Goal: Task Accomplishment & Management: Manage account settings

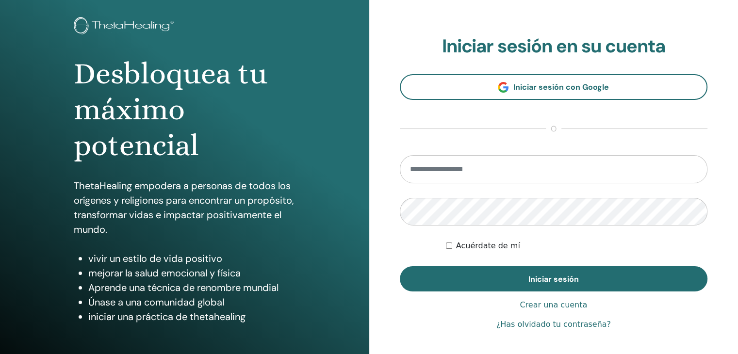
scroll to position [58, 0]
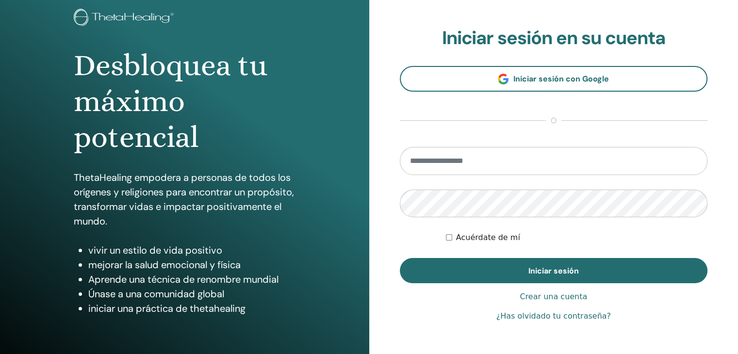
click at [503, 156] on input "email" at bounding box center [554, 161] width 308 height 28
drag, startPoint x: 503, startPoint y: 156, endPoint x: 526, endPoint y: 222, distance: 69.3
click at [526, 222] on form "Acuérdate de mí Iniciar sesión" at bounding box center [554, 215] width 308 height 137
type input "**********"
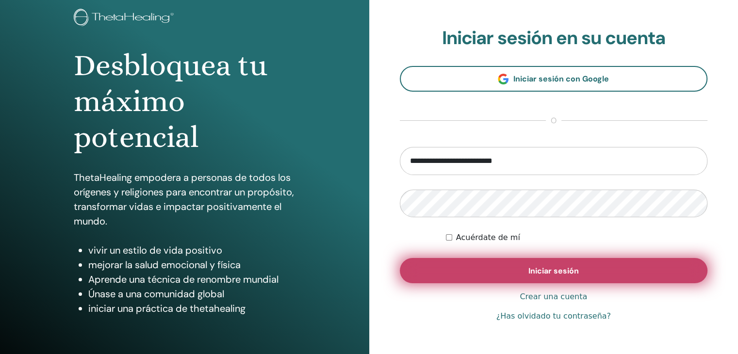
click at [553, 276] on button "Iniciar sesión" at bounding box center [554, 270] width 308 height 25
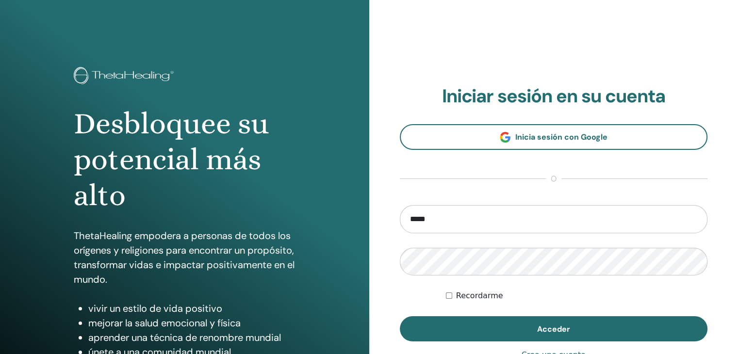
type input "**********"
click at [598, 282] on form "Recordarme Acceder" at bounding box center [554, 273] width 308 height 137
click at [417, 222] on input "email" at bounding box center [554, 219] width 308 height 28
type input "**********"
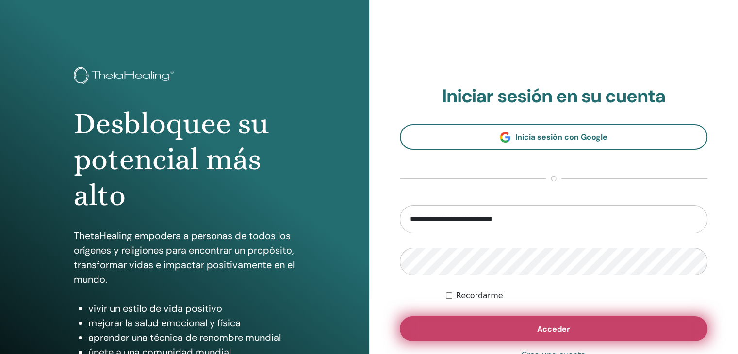
click at [547, 332] on span "Acceder" at bounding box center [553, 329] width 33 height 10
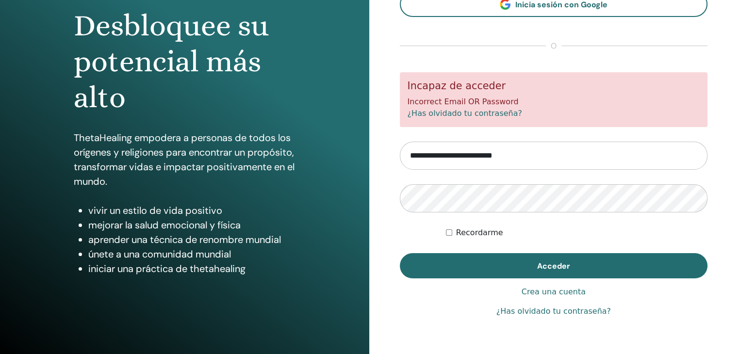
scroll to position [112, 0]
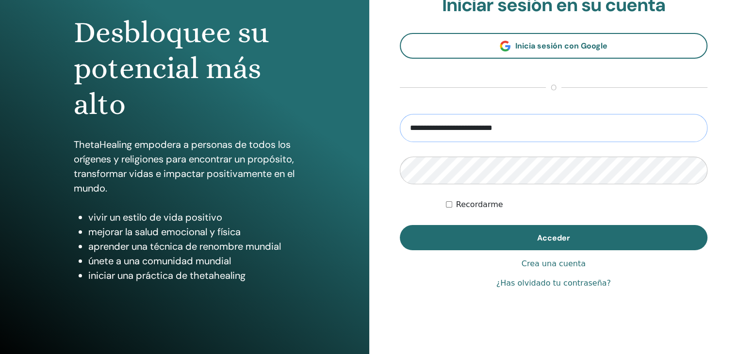
scroll to position [112, 0]
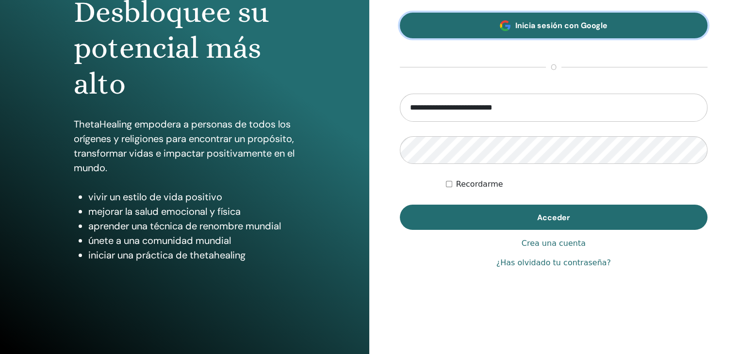
click at [561, 30] on span "Inicia sesión con Google" at bounding box center [561, 25] width 92 height 10
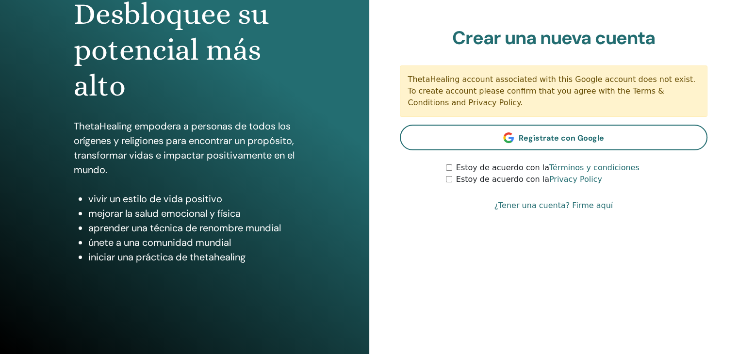
scroll to position [112, 0]
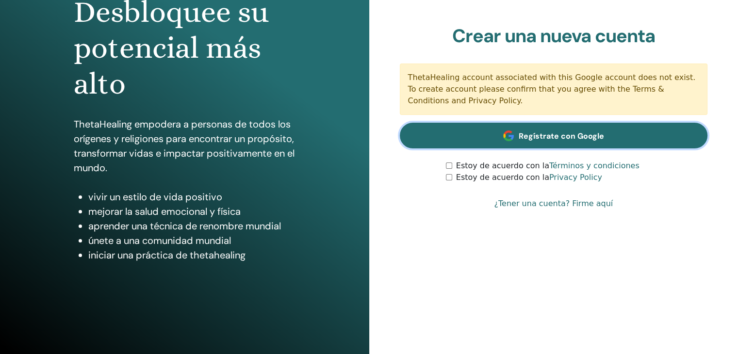
click at [554, 138] on span "Regístrate con Google" at bounding box center [560, 136] width 85 height 10
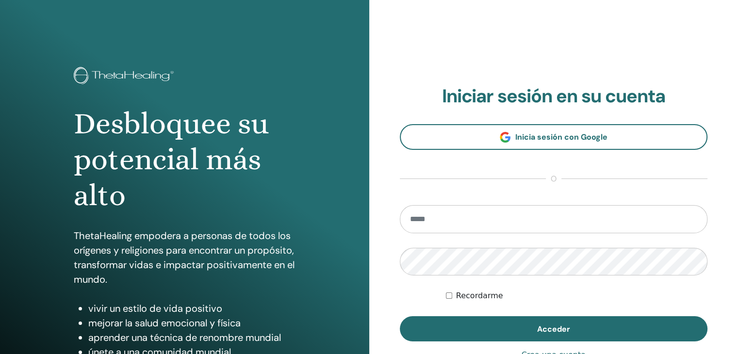
click at [519, 222] on input "email" at bounding box center [554, 219] width 308 height 28
type input "**********"
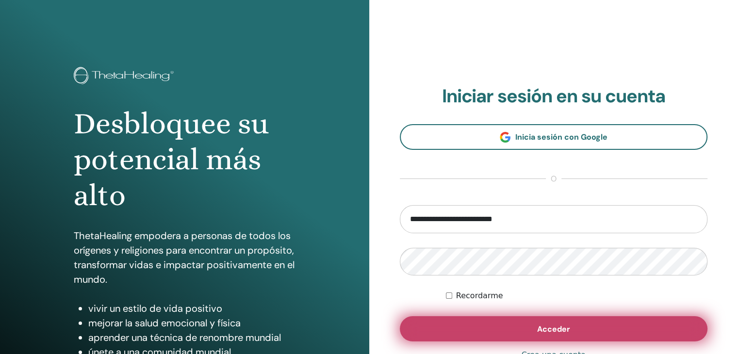
click at [566, 326] on span "Acceder" at bounding box center [553, 329] width 33 height 10
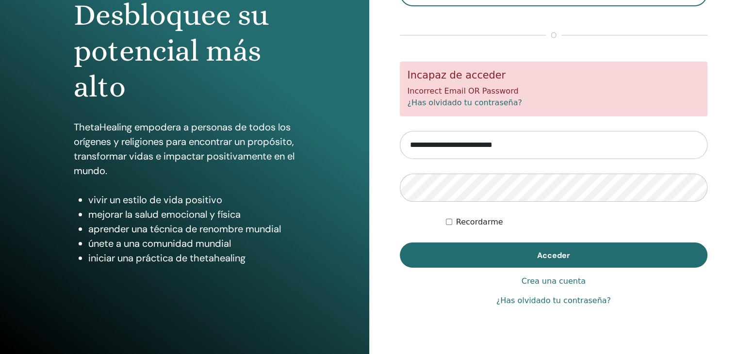
scroll to position [112, 0]
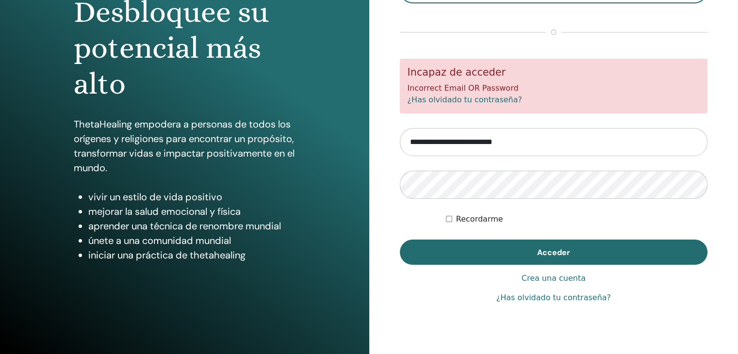
click at [566, 295] on link "¿Has olvidado tu contraseña?" at bounding box center [553, 298] width 114 height 12
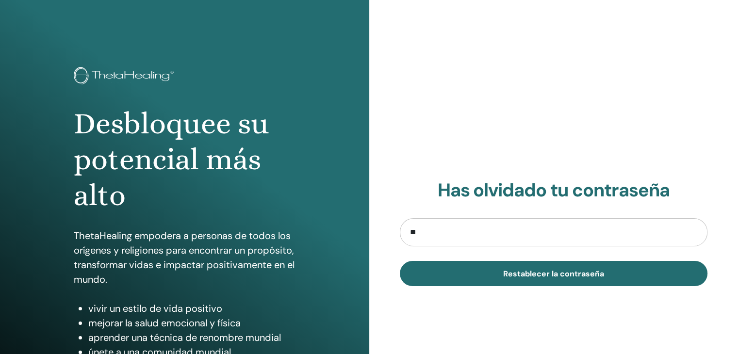
type input "**********"
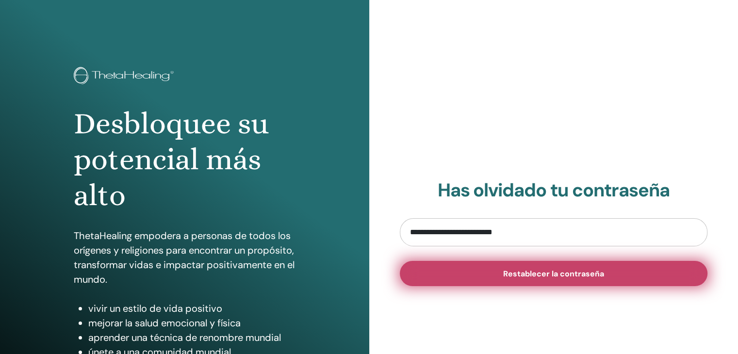
click at [549, 272] on span "Restablecer la contraseña" at bounding box center [553, 274] width 101 height 10
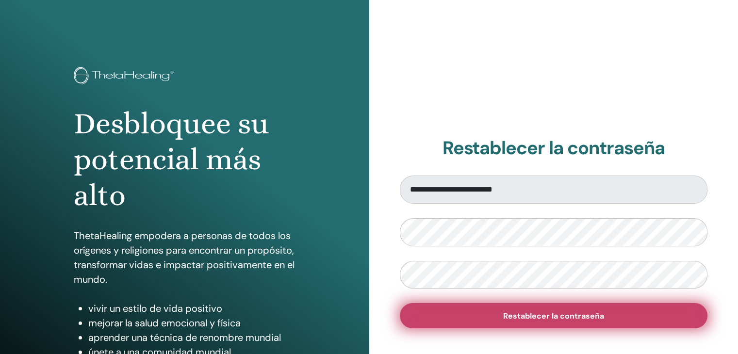
click at [566, 314] on span "Restablecer la contraseña" at bounding box center [553, 316] width 101 height 10
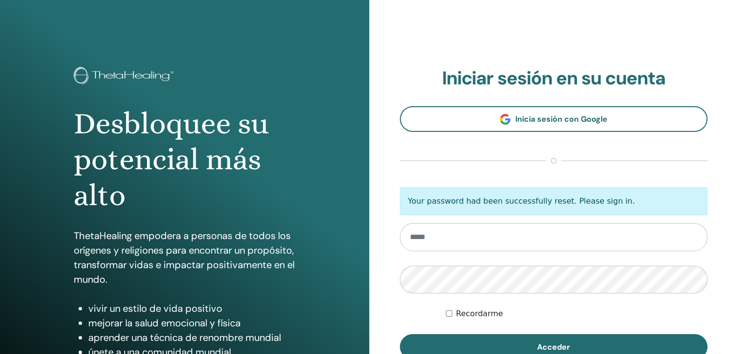
type input "**********"
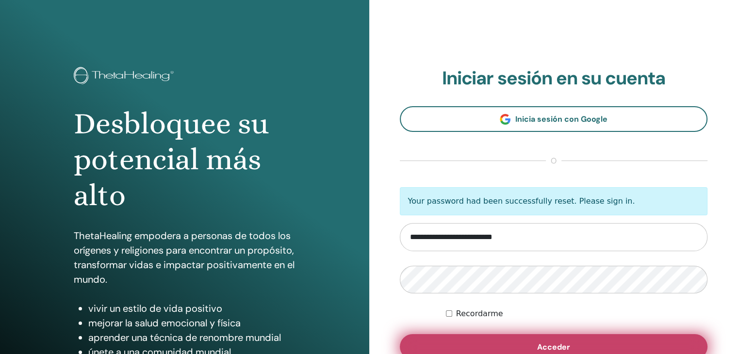
click at [553, 342] on span "Acceder" at bounding box center [553, 347] width 33 height 10
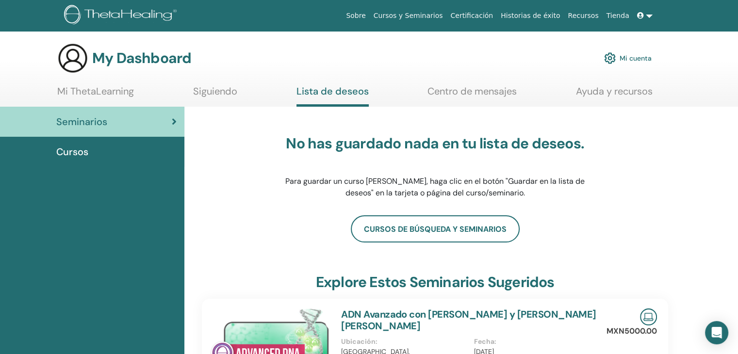
click at [91, 88] on link "Mi ThetaLearning" at bounding box center [95, 94] width 77 height 19
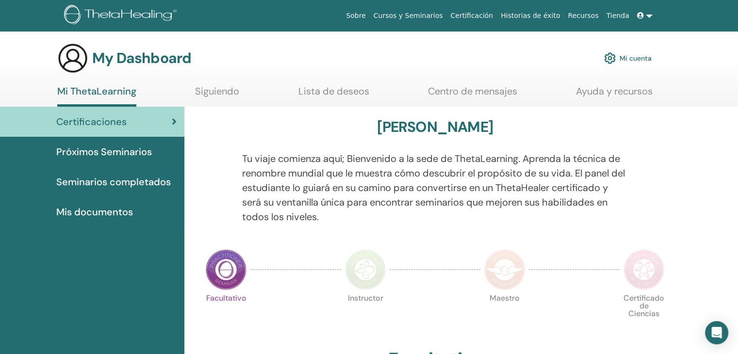
click at [119, 152] on span "Próximos Seminarios" at bounding box center [104, 152] width 96 height 15
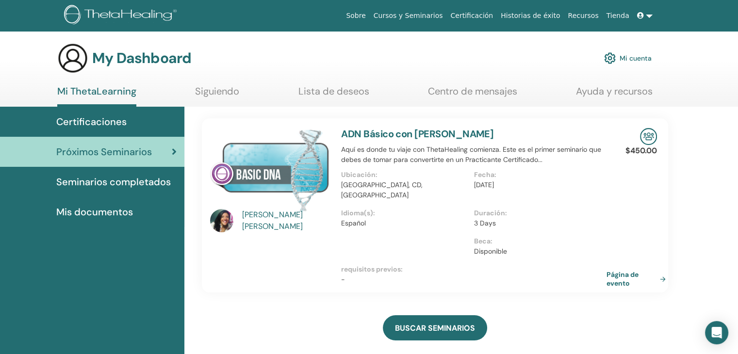
click at [563, 208] on p "Duración :" at bounding box center [537, 213] width 127 height 10
click at [267, 181] on img at bounding box center [269, 170] width 119 height 84
click at [274, 162] on img at bounding box center [269, 170] width 119 height 84
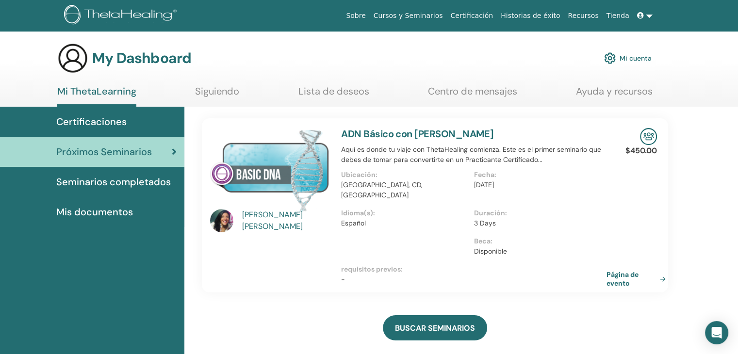
click at [274, 162] on img at bounding box center [269, 170] width 119 height 84
click at [265, 178] on img at bounding box center [269, 170] width 119 height 84
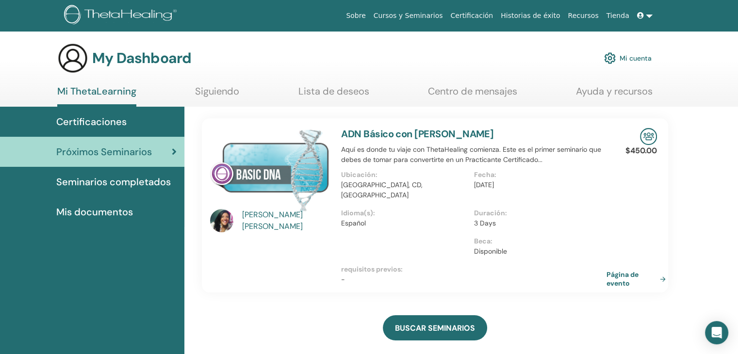
click at [265, 178] on img at bounding box center [269, 170] width 119 height 84
click at [372, 130] on link "ADN Básico con Marcia Castillo" at bounding box center [417, 134] width 152 height 13
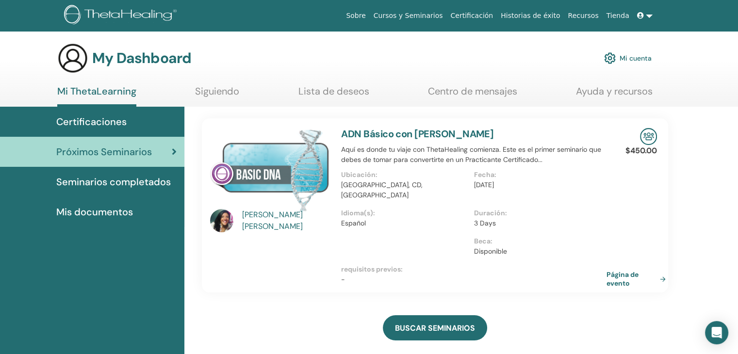
click at [437, 131] on link "ADN Básico con Marcia Castillo" at bounding box center [417, 134] width 152 height 13
click at [378, 129] on link "ADN Básico con Marcia Castillo" at bounding box center [417, 134] width 152 height 13
click at [275, 168] on img at bounding box center [269, 170] width 119 height 84
click at [226, 220] on img at bounding box center [221, 220] width 23 height 23
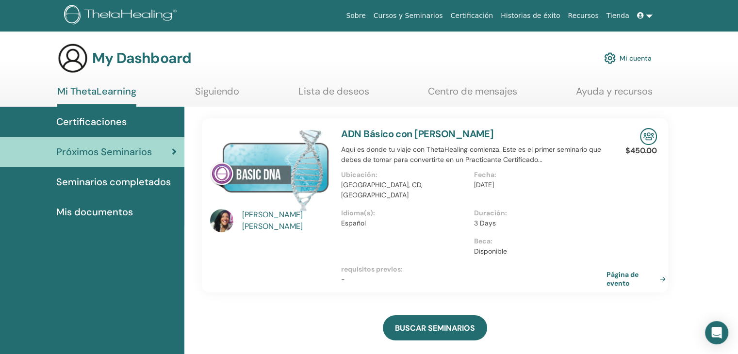
click at [226, 220] on img at bounding box center [221, 220] width 23 height 23
click at [254, 159] on img at bounding box center [269, 170] width 119 height 84
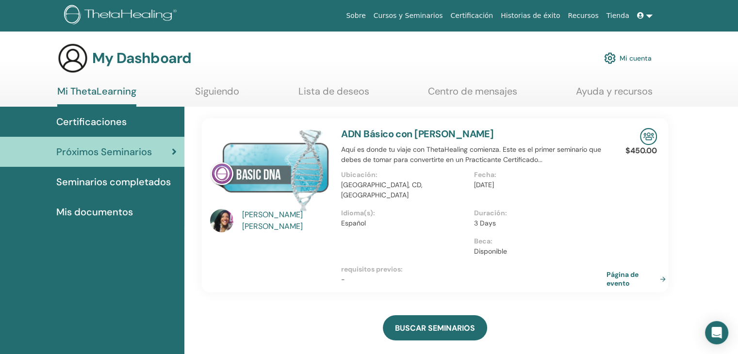
click at [645, 141] on img at bounding box center [648, 136] width 17 height 17
click at [642, 142] on img at bounding box center [648, 136] width 17 height 17
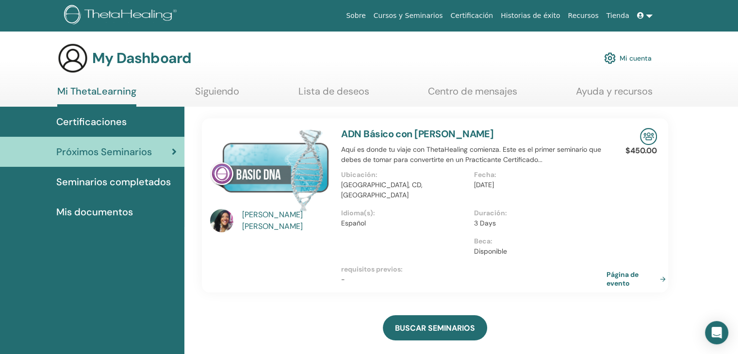
drag, startPoint x: 642, startPoint y: 142, endPoint x: 637, endPoint y: 150, distance: 10.0
click at [637, 150] on div "$450.00 Página de evento" at bounding box center [645, 205] width 36 height 174
click at [637, 150] on p "$450.00" at bounding box center [641, 151] width 32 height 12
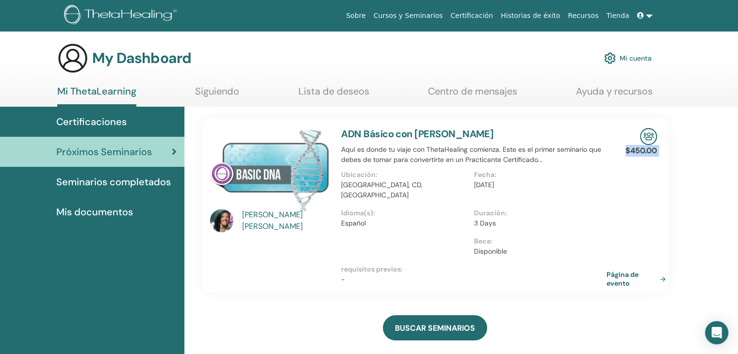
click at [645, 59] on link "Mi cuenta" at bounding box center [628, 58] width 48 height 21
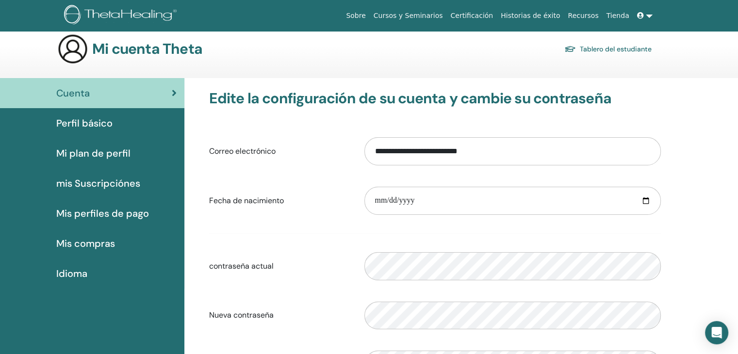
scroll to position [6, 0]
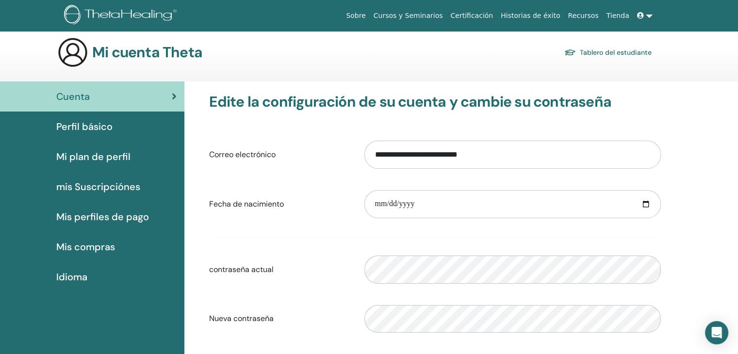
click at [104, 128] on span "Perfil básico" at bounding box center [84, 126] width 56 height 15
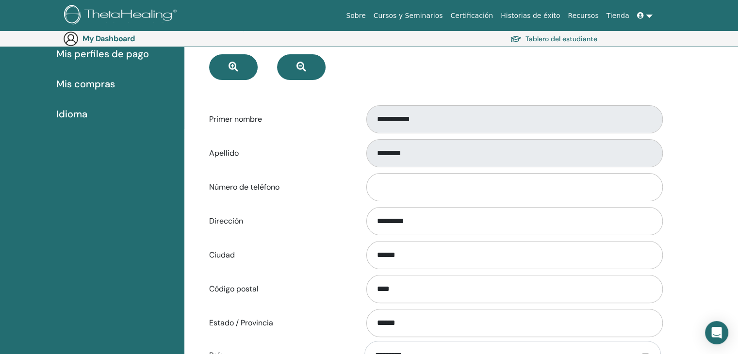
scroll to position [190, 0]
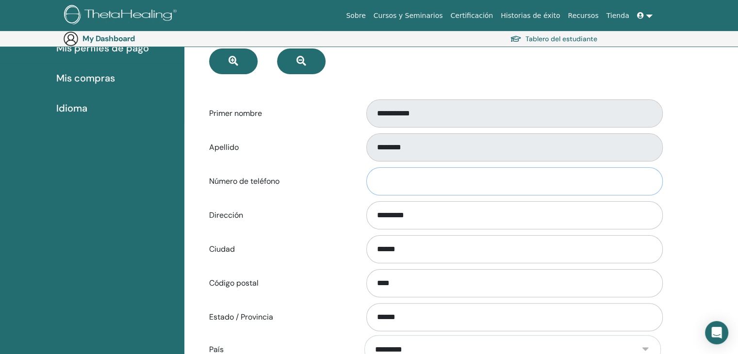
click at [464, 185] on input "Número de teléfono" at bounding box center [514, 181] width 296 height 28
type input "*"
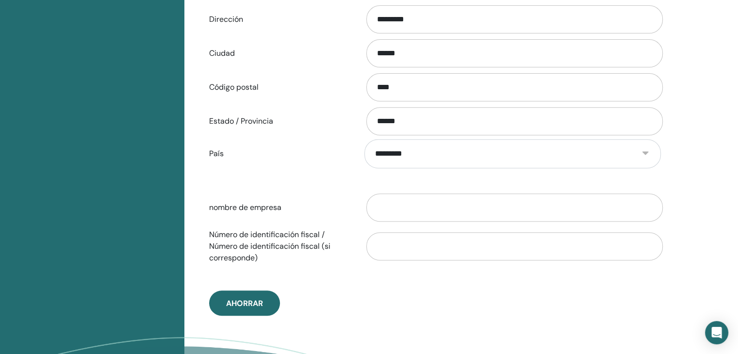
scroll to position [390, 0]
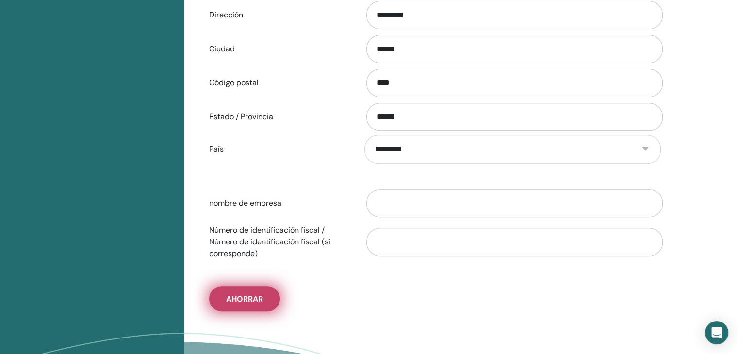
type input "**********"
click at [248, 295] on span "Ahorrar" at bounding box center [244, 299] width 37 height 10
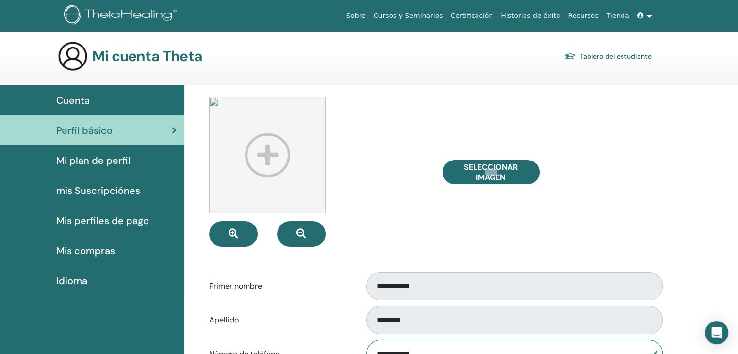
scroll to position [0, 0]
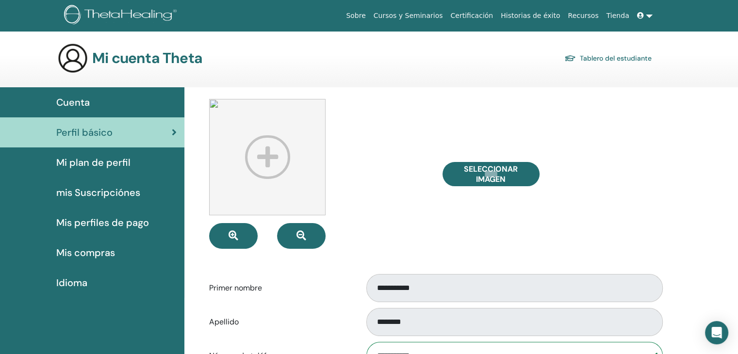
click at [441, 16] on link "Cursos y Seminarios" at bounding box center [408, 16] width 77 height 18
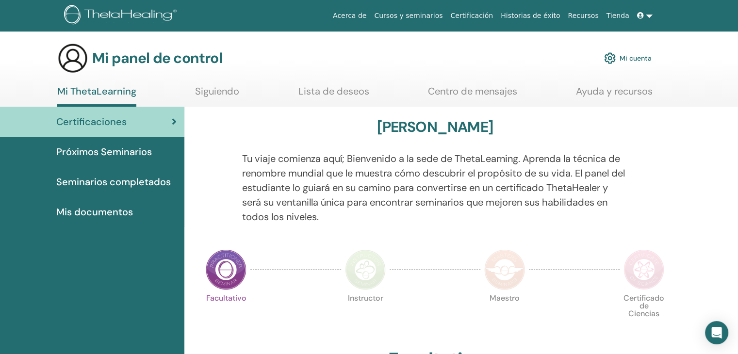
click at [138, 152] on font "Próximos Seminarios" at bounding box center [104, 151] width 96 height 13
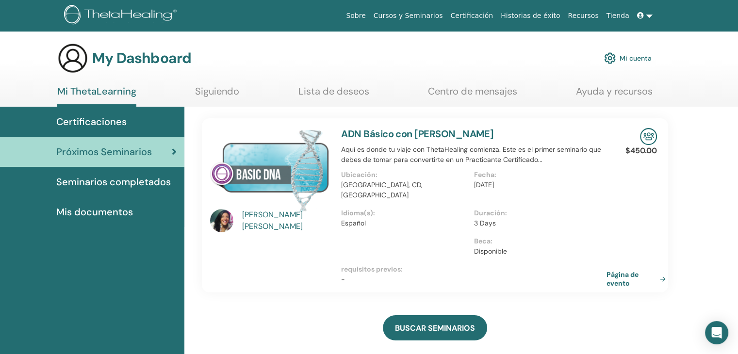
click at [302, 174] on img at bounding box center [269, 170] width 119 height 84
click at [610, 142] on div "ADN Básico con Marcia Castillo Aquí es donde tu viaje con ThetaHealing comienza…" at bounding box center [473, 205] width 277 height 174
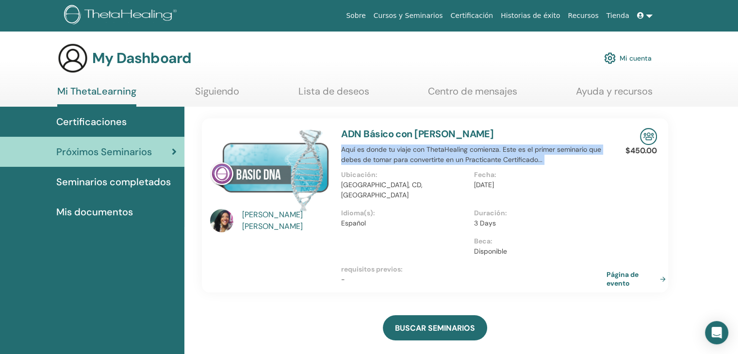
click at [610, 142] on div "ADN Básico con Marcia Castillo Aquí es donde tu viaje con ThetaHealing comienza…" at bounding box center [473, 205] width 277 height 174
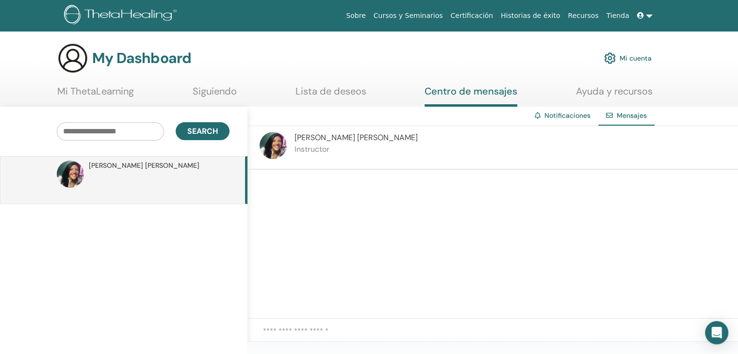
click at [642, 61] on link "Mi cuenta" at bounding box center [628, 58] width 48 height 21
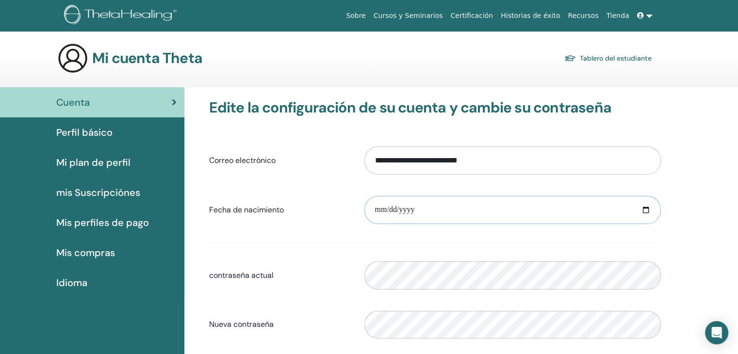
click at [380, 208] on input "date" at bounding box center [512, 210] width 296 height 28
type input "**********"
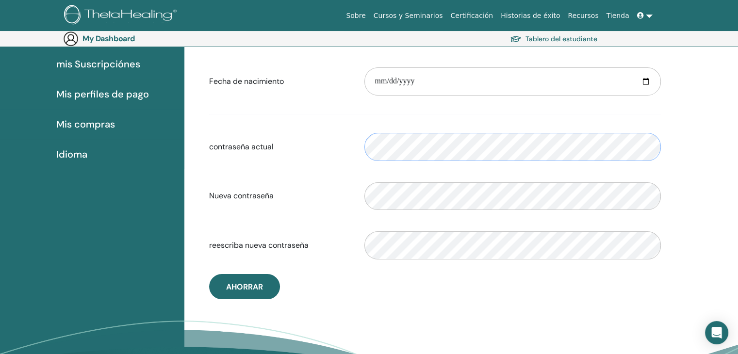
scroll to position [151, 0]
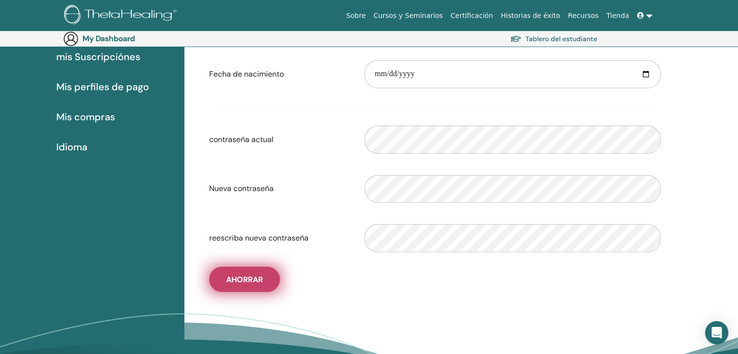
click at [235, 281] on span "Ahorrar" at bounding box center [244, 280] width 37 height 10
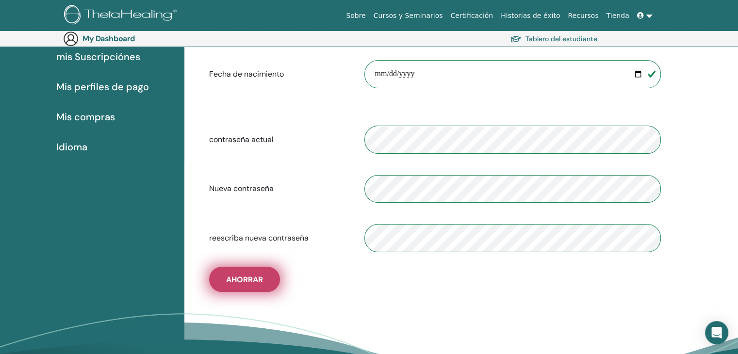
click at [235, 281] on span "Ahorrar" at bounding box center [244, 280] width 37 height 10
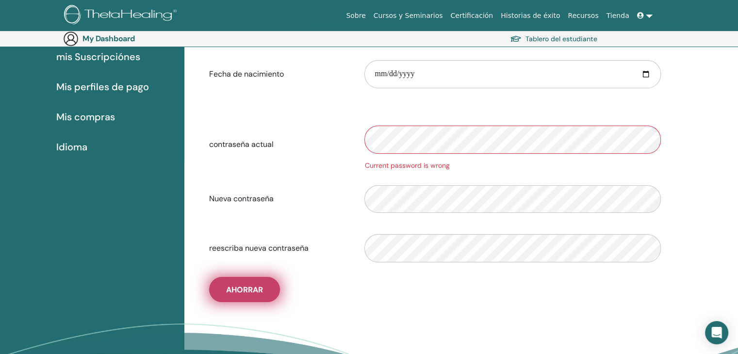
click at [246, 290] on span "Ahorrar" at bounding box center [244, 290] width 37 height 10
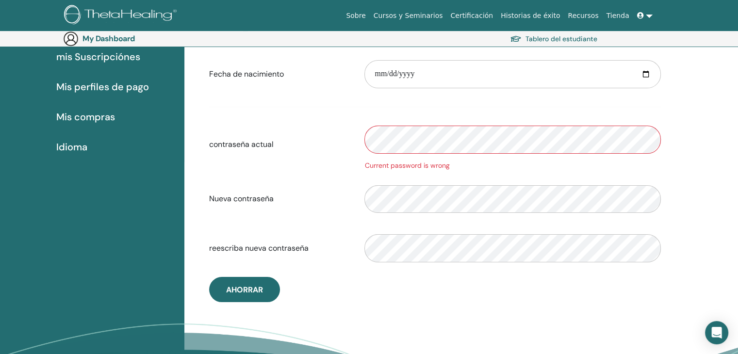
click at [99, 60] on span "mis Suscripciónes" at bounding box center [98, 56] width 84 height 15
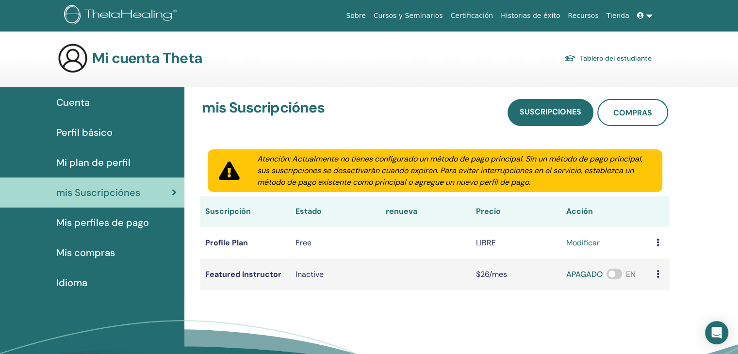
click at [433, 288] on td at bounding box center [426, 275] width 90 height 32
click at [78, 130] on span "Perfil básico" at bounding box center [84, 132] width 56 height 15
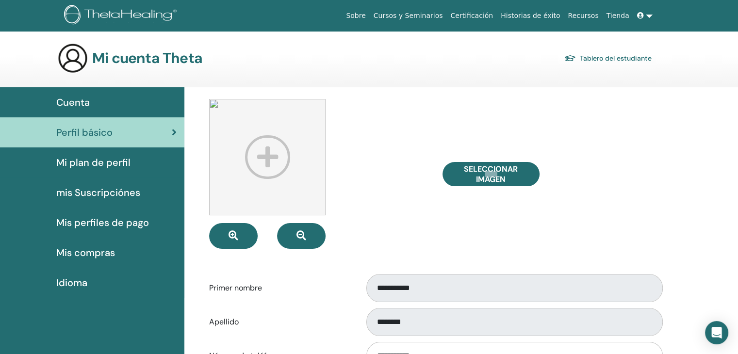
click at [81, 97] on span "Cuenta" at bounding box center [72, 102] width 33 height 15
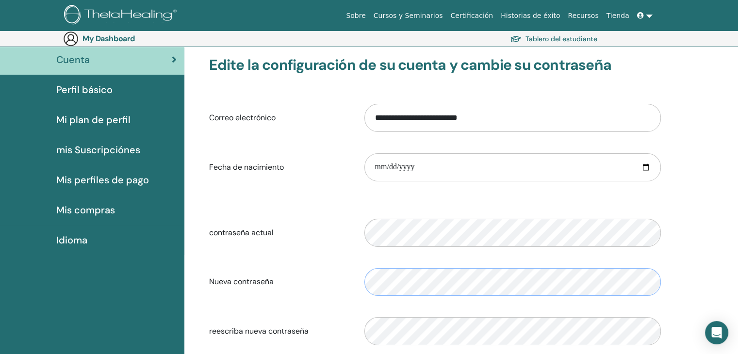
scroll to position [93, 0]
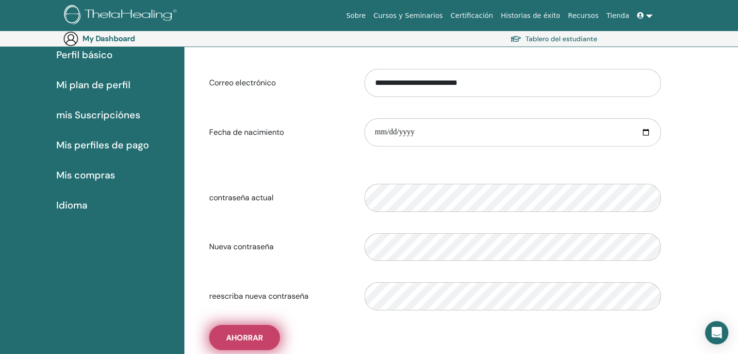
click at [231, 342] on button "Ahorrar" at bounding box center [244, 337] width 71 height 25
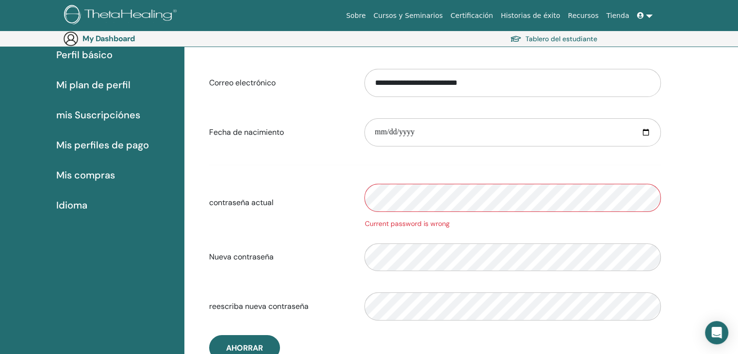
click at [561, 37] on link "Tablero del estudiante" at bounding box center [553, 39] width 87 height 14
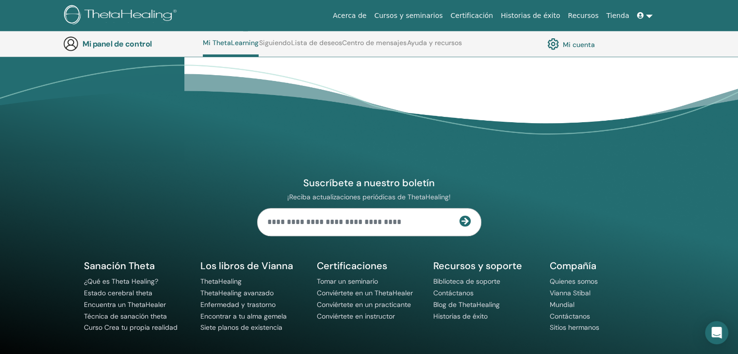
scroll to position [987, 0]
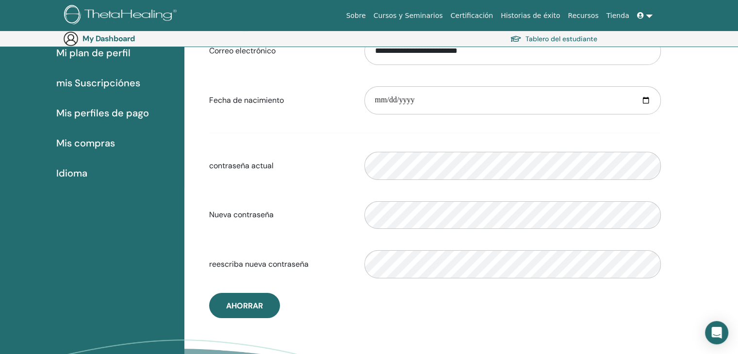
scroll to position [132, 0]
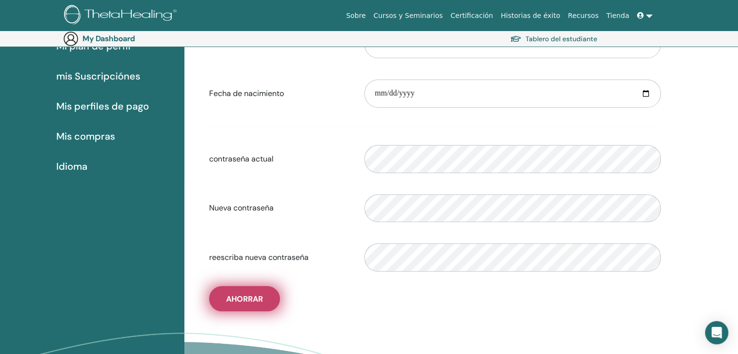
click at [252, 296] on span "Ahorrar" at bounding box center [244, 299] width 37 height 10
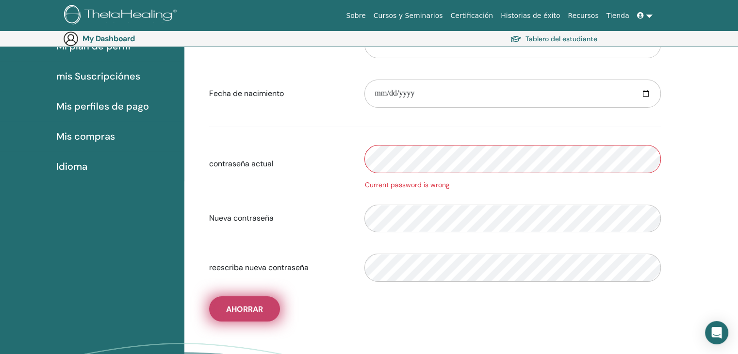
click at [242, 304] on span "Ahorrar" at bounding box center [244, 309] width 37 height 10
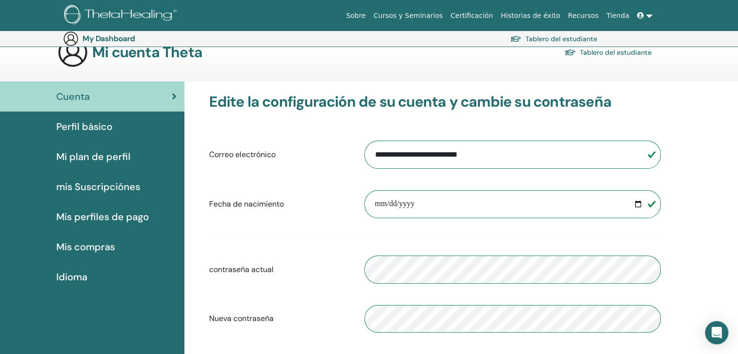
scroll to position [0, 0]
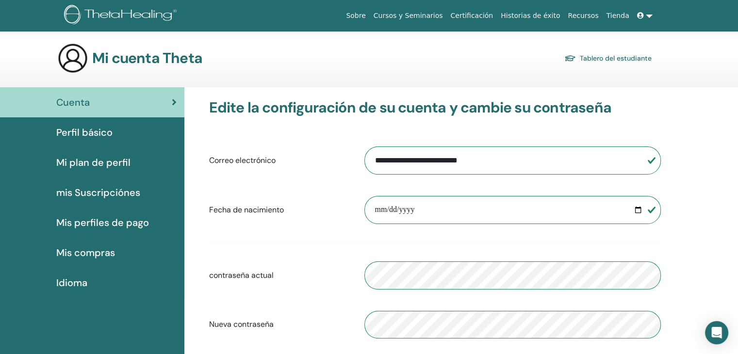
click at [610, 60] on link "Tablero del estudiante" at bounding box center [607, 58] width 87 height 14
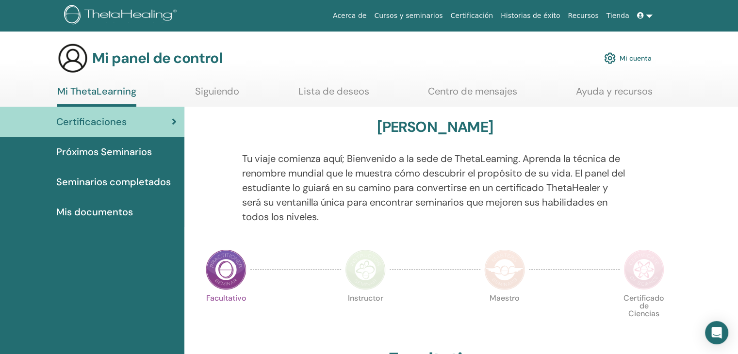
click at [103, 150] on font "Próximos Seminarios" at bounding box center [104, 151] width 96 height 13
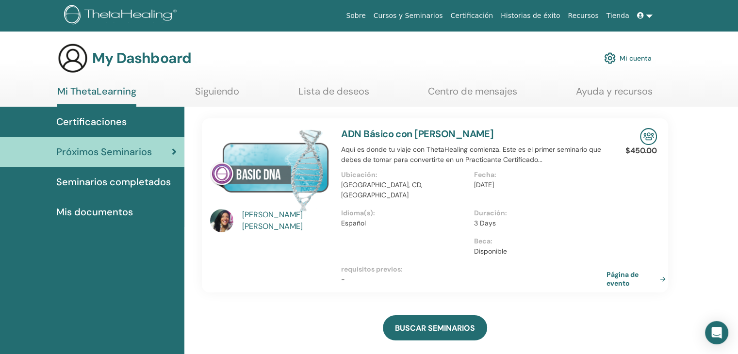
click at [258, 163] on img at bounding box center [269, 170] width 119 height 84
click at [623, 57] on link "Mi cuenta" at bounding box center [628, 58] width 48 height 21
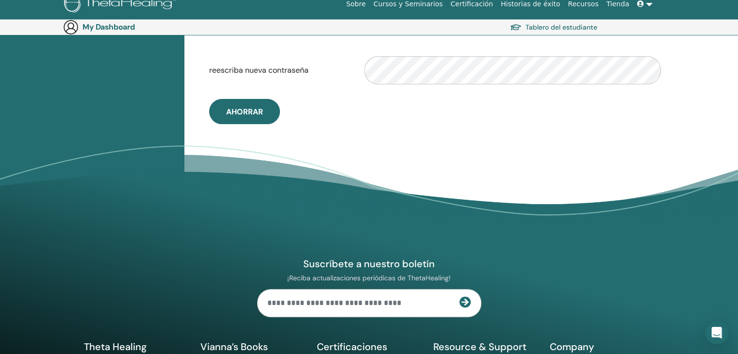
scroll to position [326, 0]
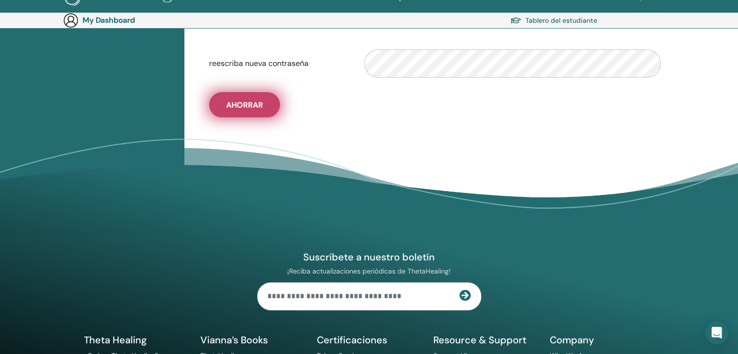
click at [241, 96] on button "Ahorrar" at bounding box center [244, 104] width 71 height 25
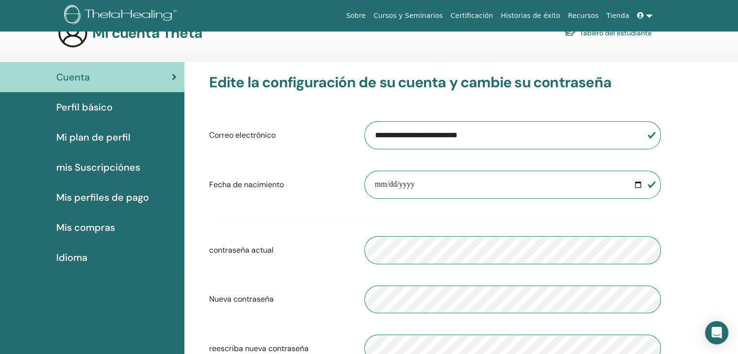
scroll to position [0, 0]
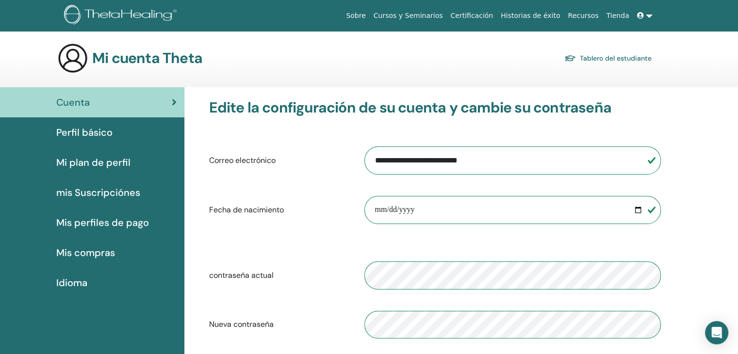
click at [181, 98] on link "Cuenta" at bounding box center [92, 102] width 184 height 30
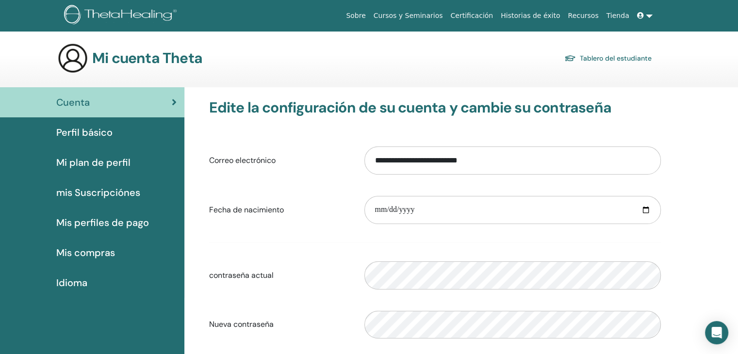
click at [178, 98] on link "Cuenta" at bounding box center [92, 102] width 184 height 30
click at [116, 135] on div "Perfil básico" at bounding box center [92, 132] width 169 height 15
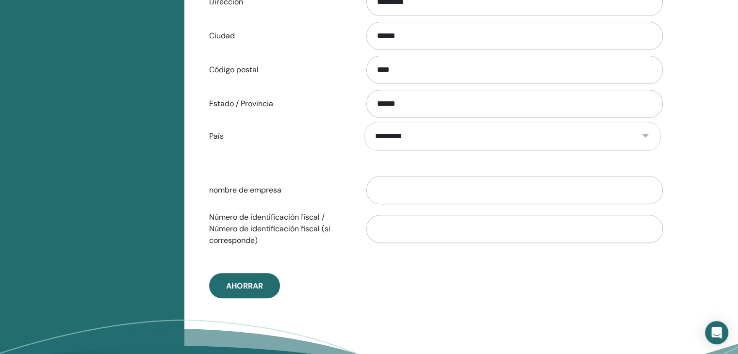
scroll to position [423, 0]
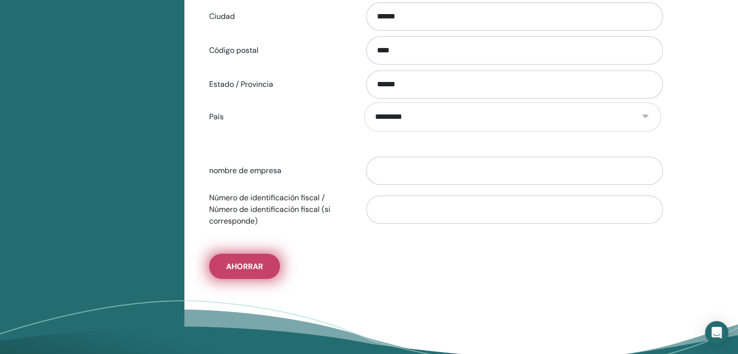
click at [257, 264] on span "Ahorrar" at bounding box center [244, 266] width 37 height 10
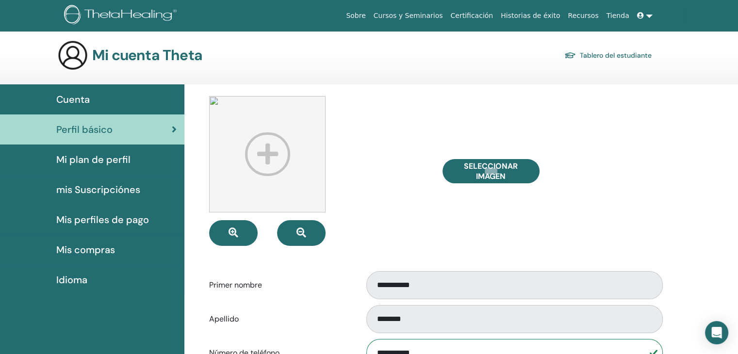
scroll to position [0, 0]
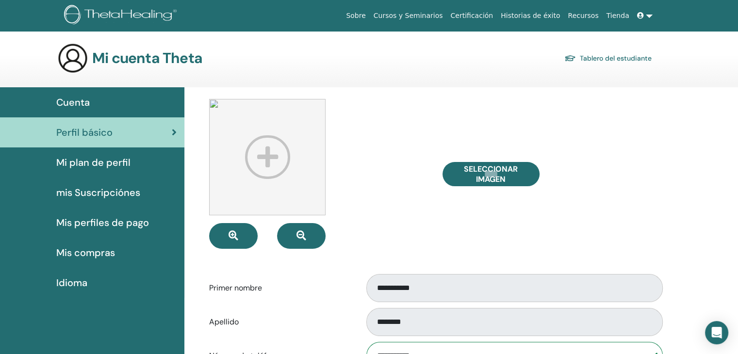
click at [102, 163] on span "Mi plan de perfil" at bounding box center [93, 162] width 74 height 15
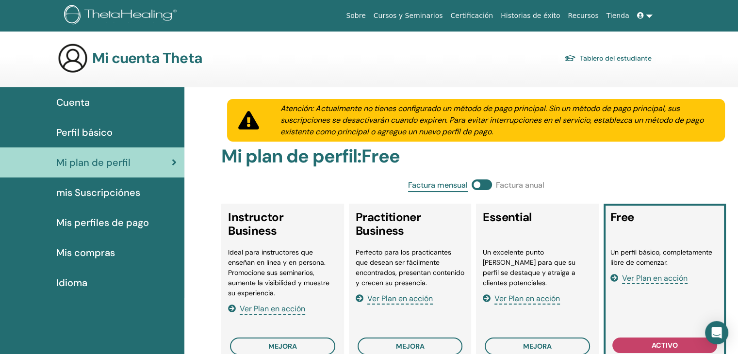
click at [106, 194] on span "mis Suscripciónes" at bounding box center [98, 192] width 84 height 15
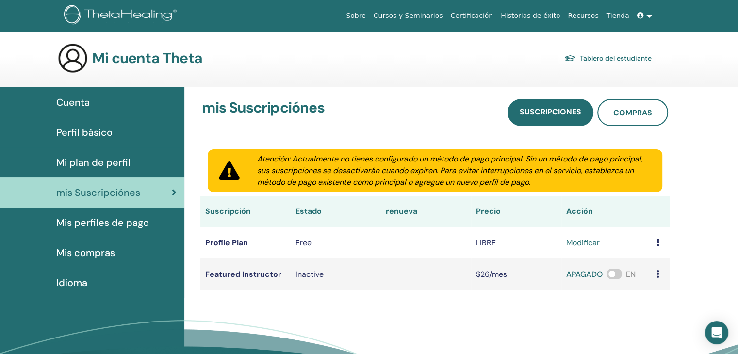
click at [107, 130] on span "Perfil básico" at bounding box center [84, 132] width 56 height 15
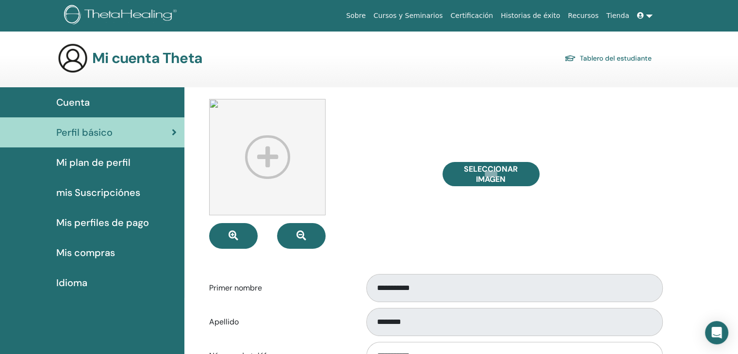
click at [600, 55] on link "Tablero del estudiante" at bounding box center [607, 58] width 87 height 14
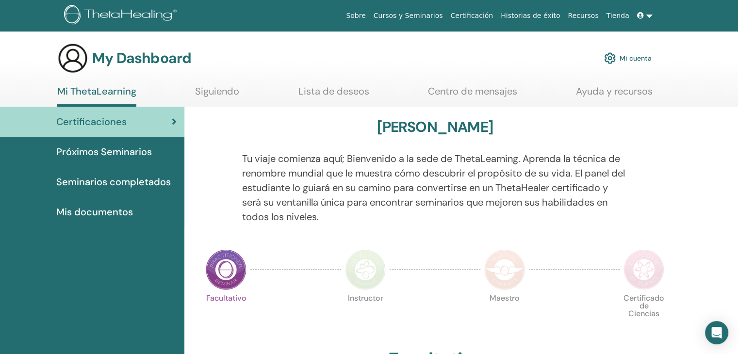
click at [640, 55] on link "Mi cuenta" at bounding box center [628, 58] width 48 height 21
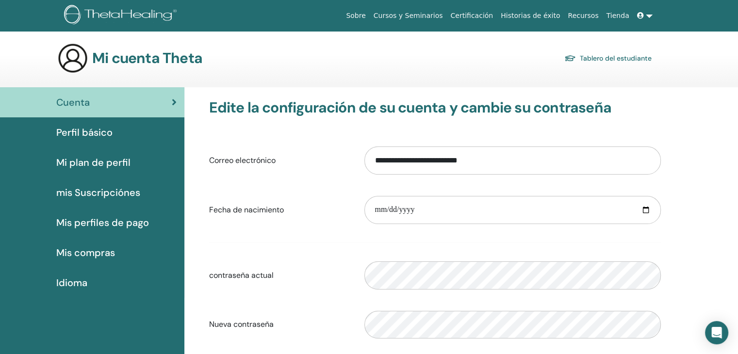
click at [81, 132] on span "Perfil básico" at bounding box center [84, 132] width 56 height 15
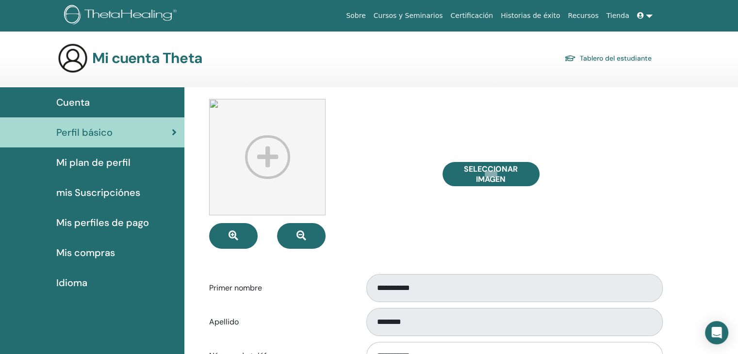
click at [82, 193] on span "mis Suscripciónes" at bounding box center [98, 192] width 84 height 15
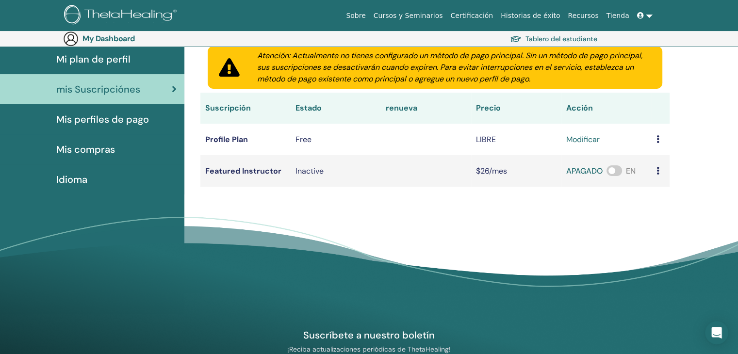
scroll to position [138, 0]
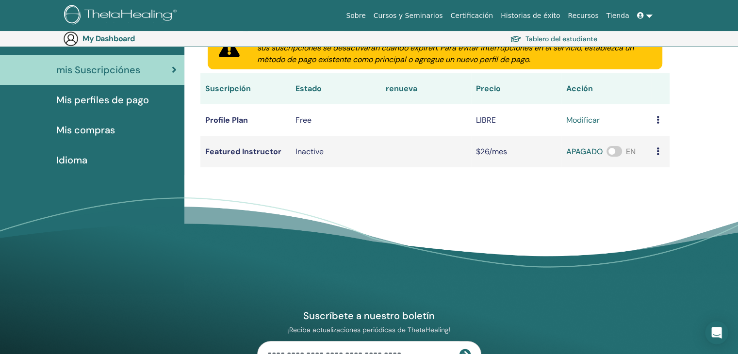
click at [120, 98] on span "Mis perfiles de pago" at bounding box center [102, 100] width 93 height 15
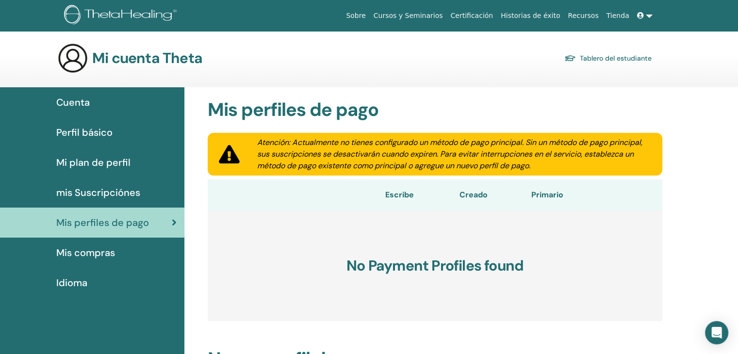
click at [91, 252] on span "Mis compras" at bounding box center [85, 252] width 59 height 15
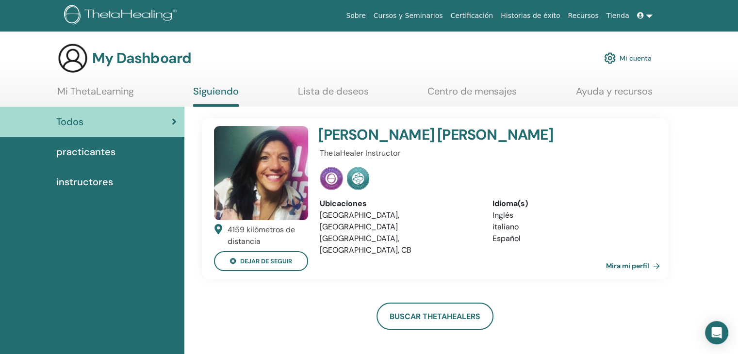
click at [252, 197] on img at bounding box center [261, 173] width 94 height 94
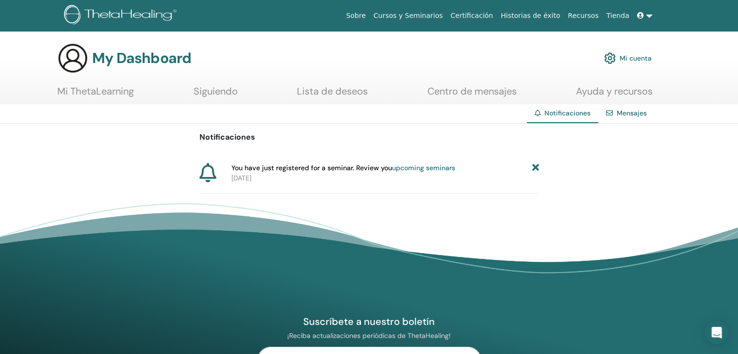
click at [429, 165] on link "upcoming seminars" at bounding box center [423, 167] width 63 height 9
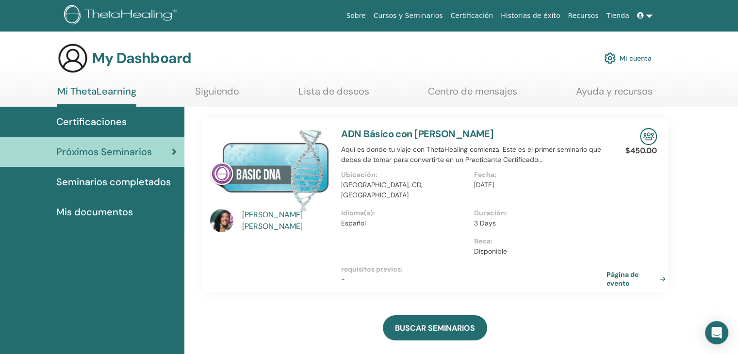
click at [626, 56] on link "Mi cuenta" at bounding box center [628, 58] width 48 height 21
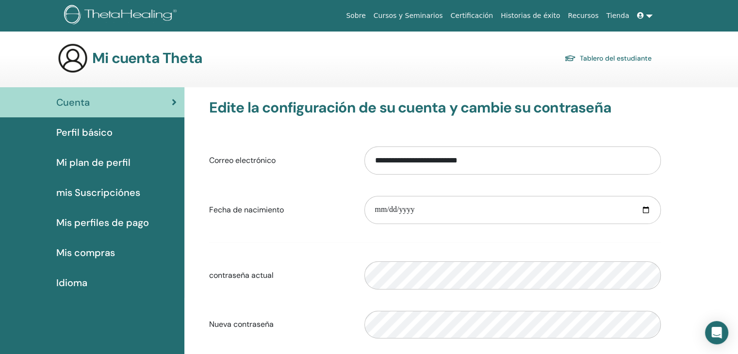
click at [175, 101] on icon at bounding box center [174, 102] width 5 height 10
click at [97, 127] on span "Perfil básico" at bounding box center [84, 132] width 56 height 15
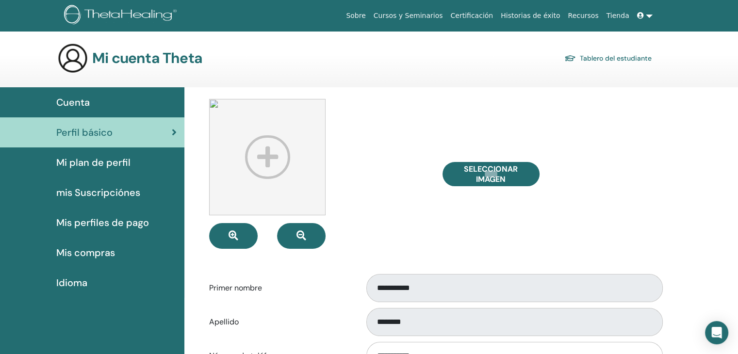
click at [89, 166] on span "Mi plan de perfil" at bounding box center [93, 162] width 74 height 15
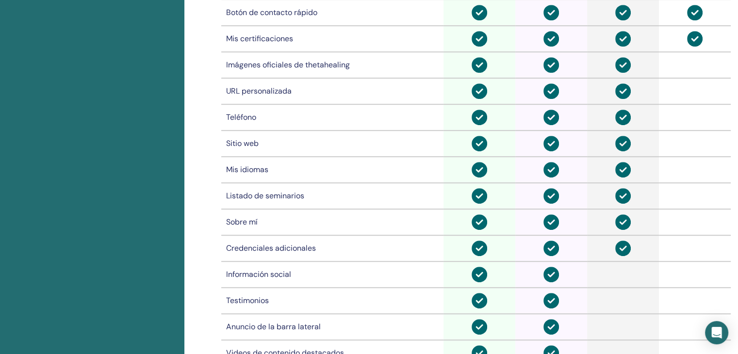
scroll to position [591, 0]
